Goal: Book appointment/travel/reservation

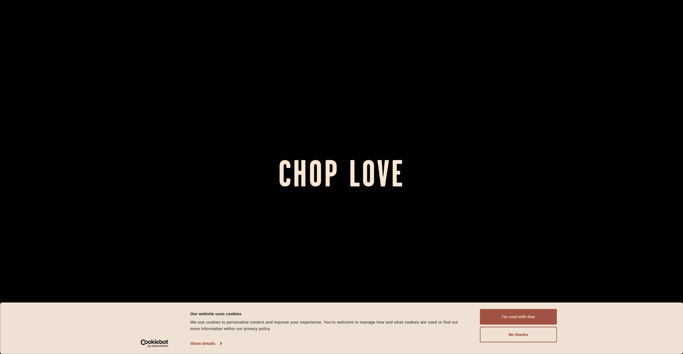
click at [512, 313] on button "I'm cool with that" at bounding box center [518, 317] width 77 height 16
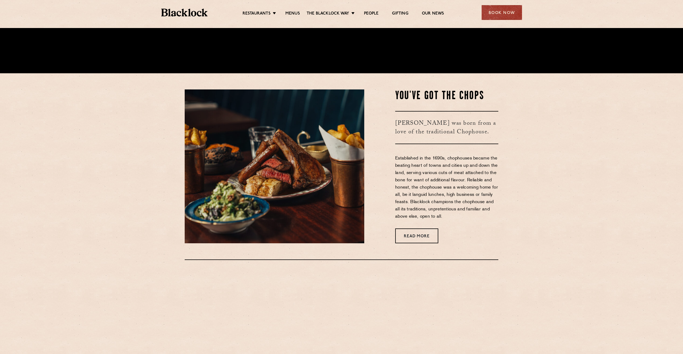
scroll to position [377, 0]
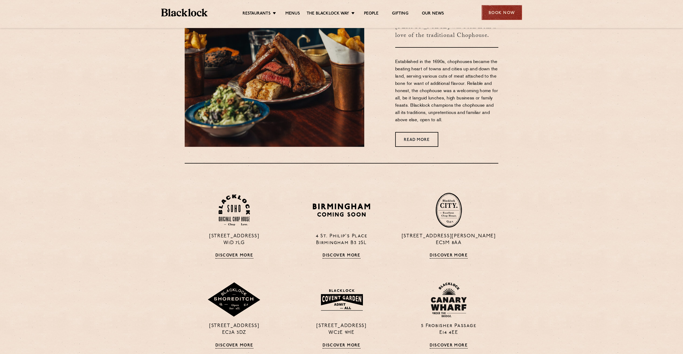
click at [499, 15] on div "Book Now" at bounding box center [501, 12] width 40 height 15
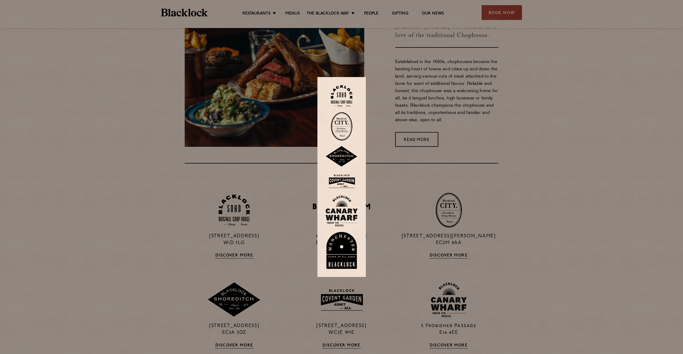
click at [346, 179] on img at bounding box center [341, 180] width 32 height 17
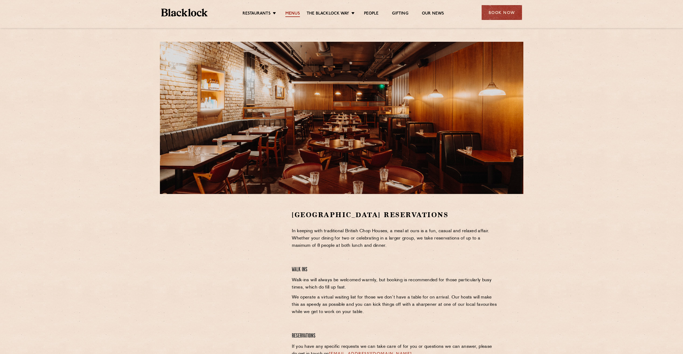
click at [292, 11] on link "Menus" at bounding box center [292, 14] width 15 height 6
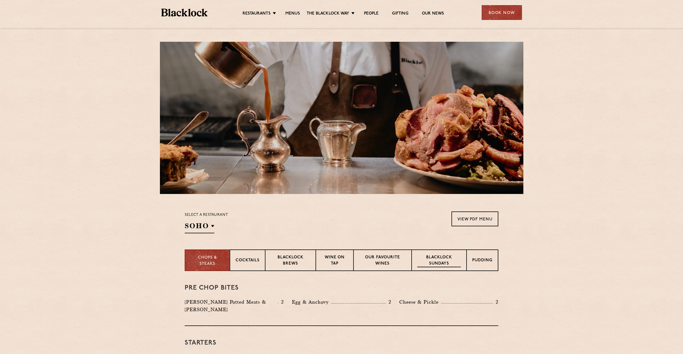
click at [440, 262] on p "Blacklock Sundays" at bounding box center [439, 260] width 44 height 13
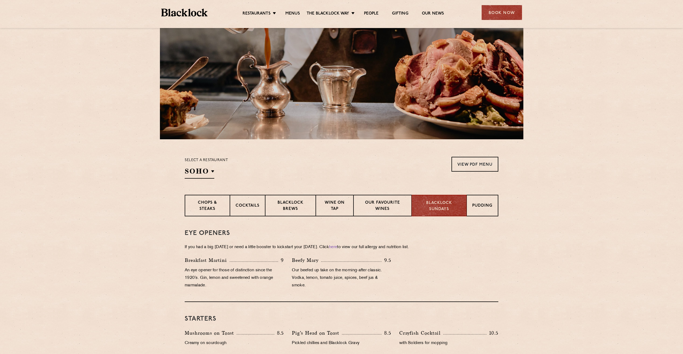
scroll to position [54, 0]
click at [215, 172] on div "Select a restaurant SOHO Soho Birmingham City Shoreditch Covent Garden Canary W…" at bounding box center [206, 168] width 43 height 22
click at [212, 172] on h2 "SOHO" at bounding box center [200, 173] width 30 height 12
click at [215, 225] on p "Covent Garden" at bounding box center [211, 226] width 39 height 5
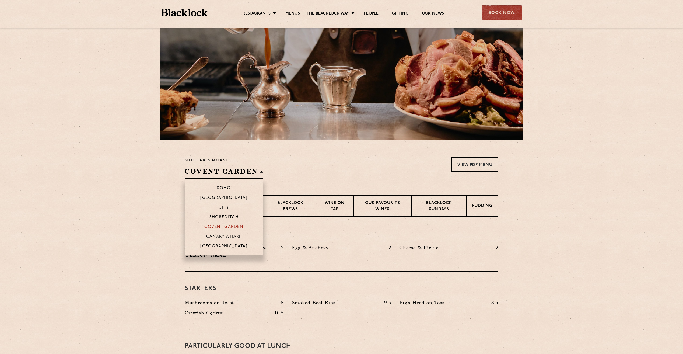
click at [217, 225] on p "Covent Garden" at bounding box center [223, 226] width 39 height 5
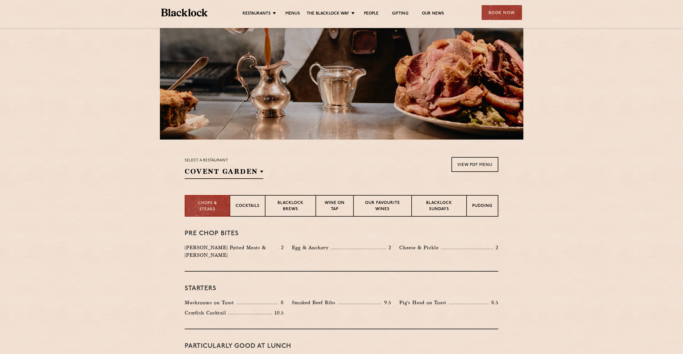
click at [336, 165] on div "Select a restaurant Covent Garden Soho Birmingham City Shoreditch Covent Garden…" at bounding box center [341, 168] width 313 height 22
click at [436, 208] on p "Blacklock Sundays" at bounding box center [439, 206] width 44 height 13
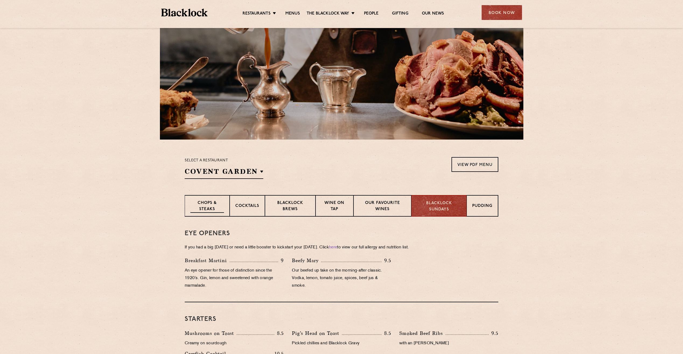
click at [203, 203] on p "Chops & Steaks" at bounding box center [207, 206] width 34 height 13
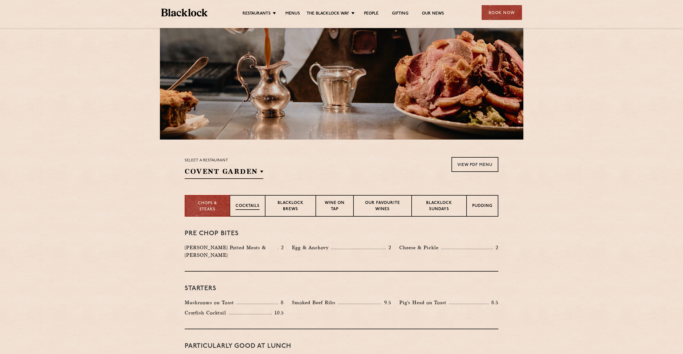
click at [252, 203] on div "Cocktails" at bounding box center [247, 206] width 35 height 22
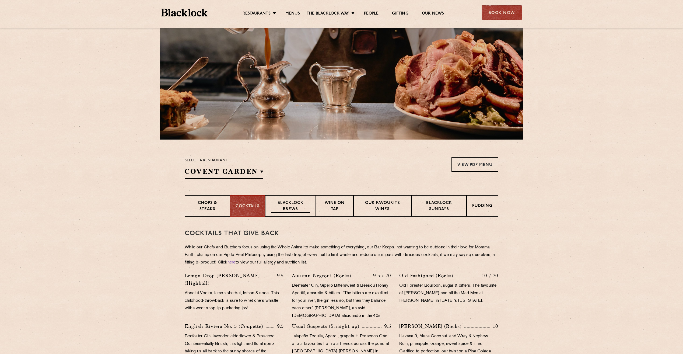
click at [295, 206] on p "Blacklock Brews" at bounding box center [290, 206] width 39 height 13
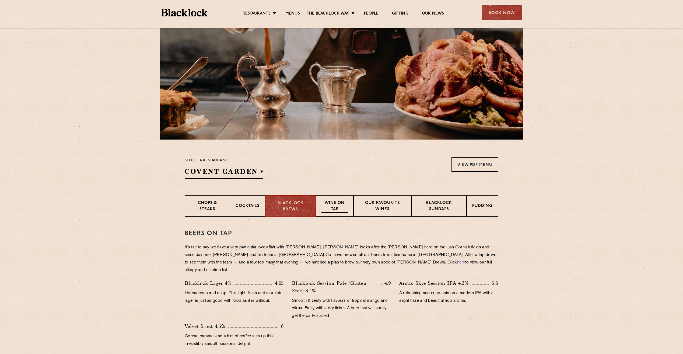
click at [339, 202] on p "Wine on Tap" at bounding box center [334, 206] width 26 height 13
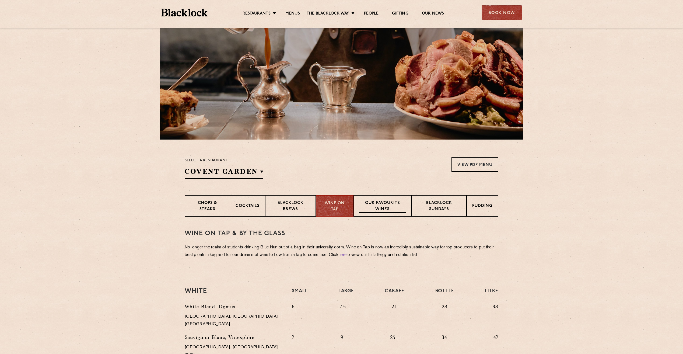
click at [381, 204] on p "Our favourite wines" at bounding box center [382, 206] width 47 height 13
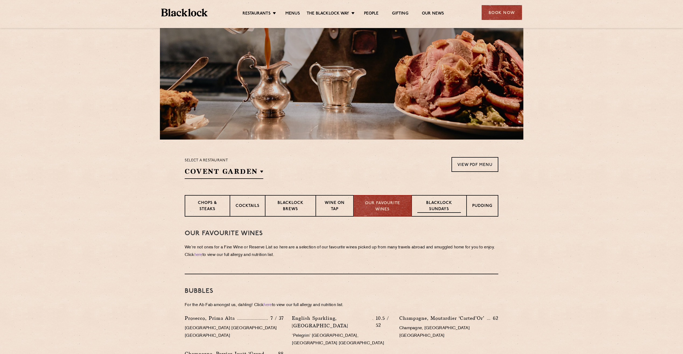
click at [449, 212] on p "Blacklock Sundays" at bounding box center [439, 206] width 44 height 13
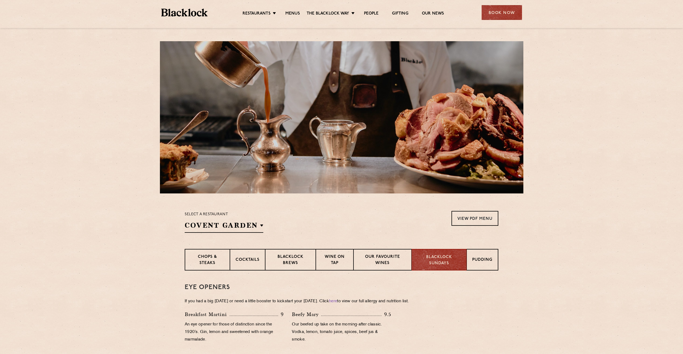
scroll to position [0, 0]
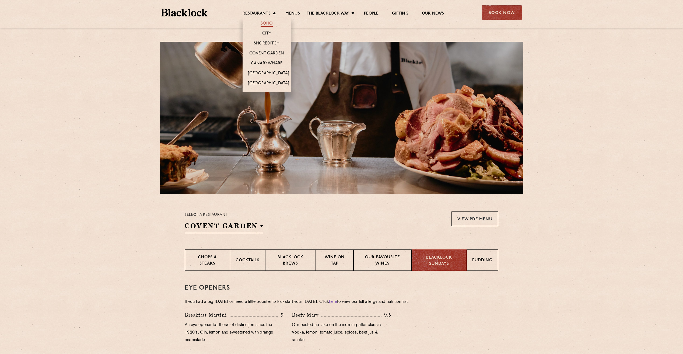
click at [267, 24] on link "Soho" at bounding box center [266, 24] width 12 height 6
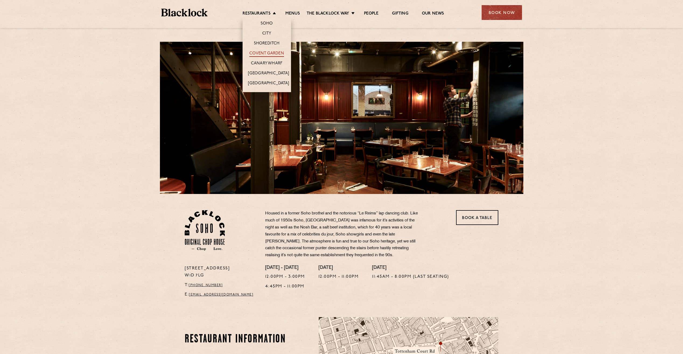
click at [272, 51] on link "Covent Garden" at bounding box center [266, 54] width 35 height 6
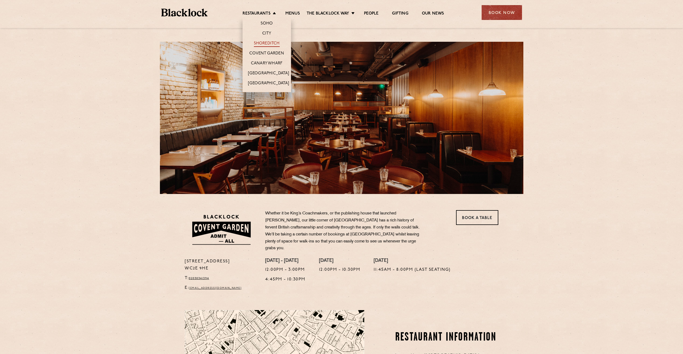
click at [271, 41] on link "Shoreditch" at bounding box center [267, 44] width 26 height 6
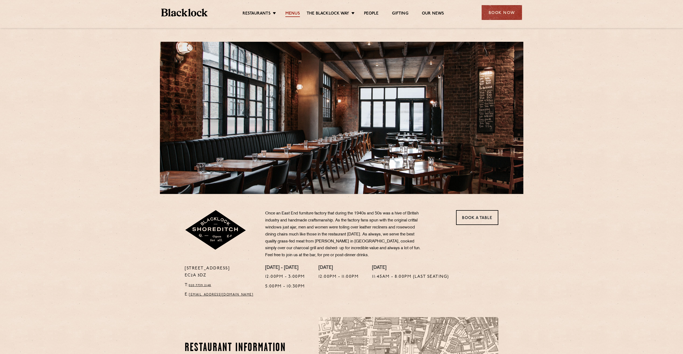
click at [294, 12] on link "Menus" at bounding box center [292, 14] width 15 height 6
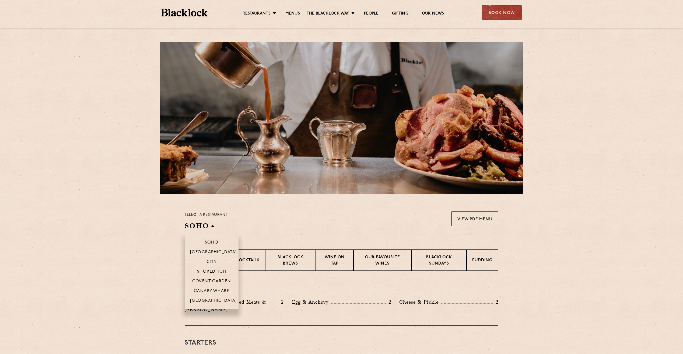
click at [212, 229] on h2 "SOHO" at bounding box center [200, 227] width 30 height 12
click at [211, 270] on p "Shoreditch" at bounding box center [211, 271] width 29 height 5
click at [211, 270] on p "Shoreditch" at bounding box center [215, 271] width 29 height 5
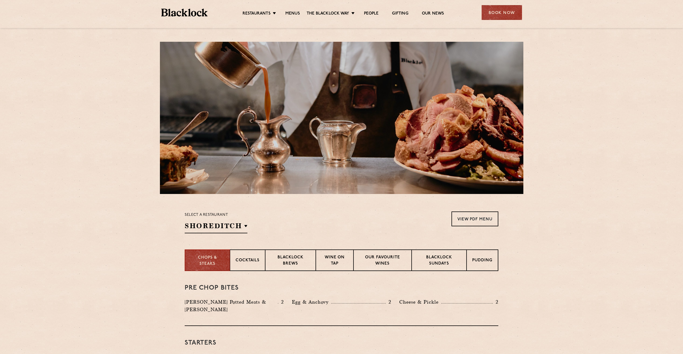
click at [343, 209] on section "Select a restaurant Shoreditch Soho Birmingham City Shoreditch Covent Garden Ca…" at bounding box center [341, 221] width 683 height 55
click at [447, 264] on p "Blacklock Sundays" at bounding box center [439, 260] width 44 height 13
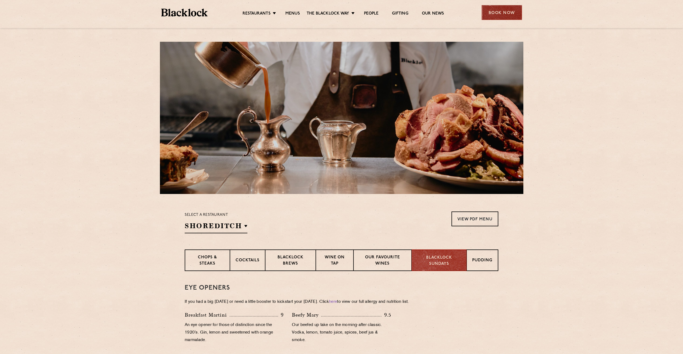
click at [496, 15] on div "Book Now" at bounding box center [501, 12] width 40 height 15
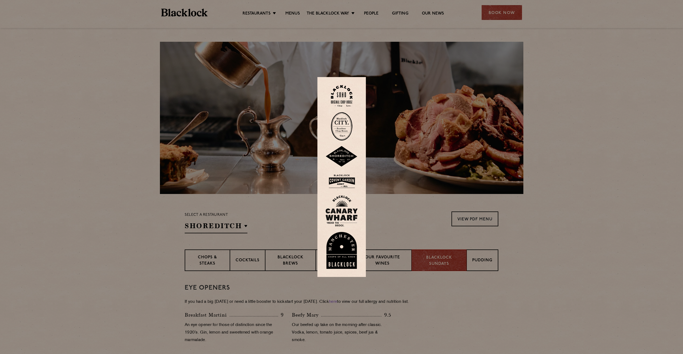
click at [345, 154] on img at bounding box center [341, 156] width 32 height 21
